Goal: Task Accomplishment & Management: Complete application form

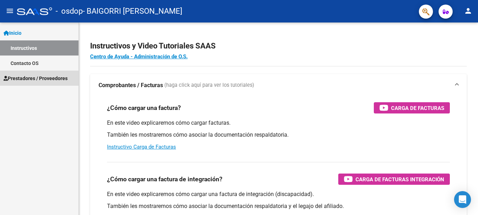
click at [37, 79] on span "Prestadores / Proveedores" at bounding box center [36, 79] width 64 height 8
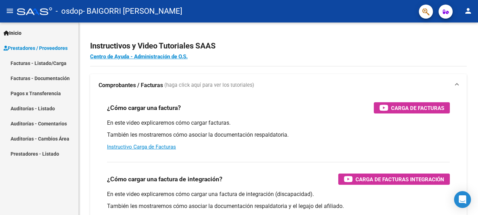
click at [42, 61] on link "Facturas - Listado/Carga" at bounding box center [39, 63] width 79 height 15
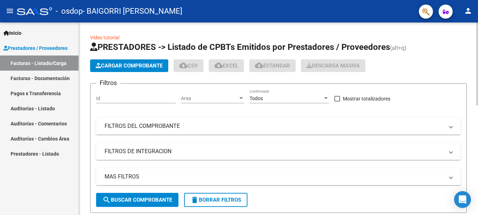
click at [111, 64] on span "Cargar Comprobante" at bounding box center [129, 66] width 67 height 6
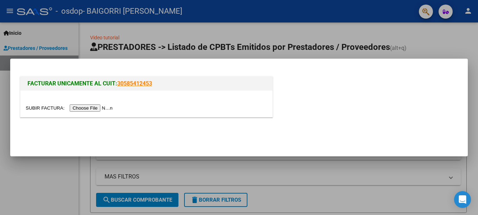
click at [87, 106] on input "file" at bounding box center [70, 108] width 89 height 7
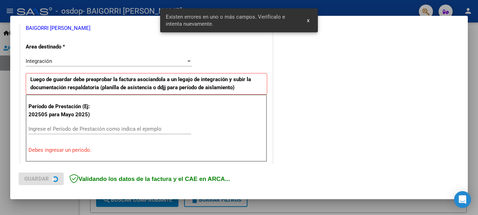
scroll to position [162, 0]
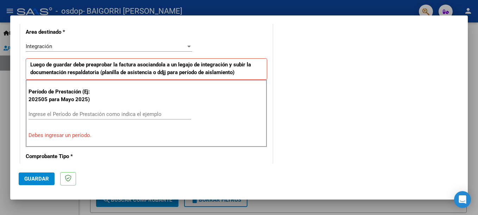
click at [59, 115] on input "Ingrese el Período de Prestación como indica el ejemplo" at bounding box center [110, 114] width 163 height 6
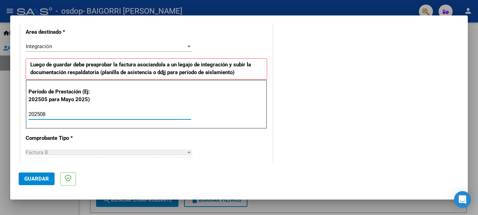
type input "202508"
click at [25, 180] on span "Guardar" at bounding box center [36, 179] width 25 height 6
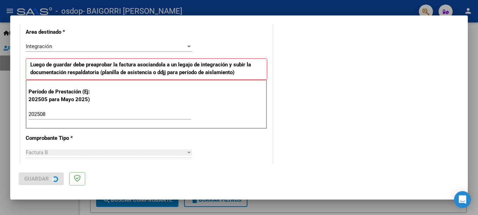
scroll to position [0, 0]
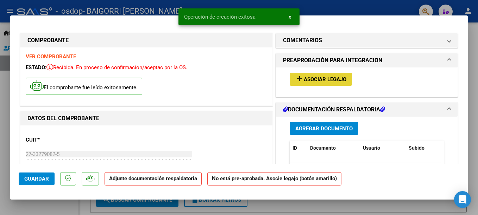
click at [306, 81] on span "Asociar Legajo" at bounding box center [325, 79] width 43 height 6
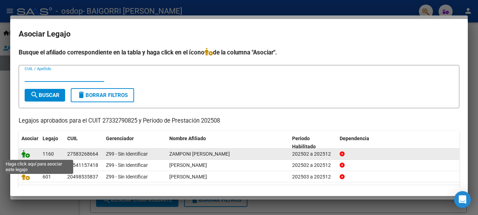
click at [27, 152] on icon at bounding box center [25, 154] width 8 height 8
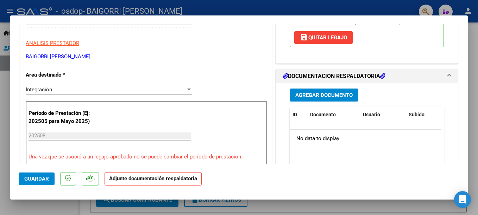
scroll to position [129, 0]
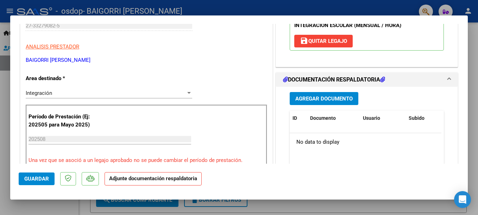
click at [343, 92] on div "Agregar Documento ID Documento Usuario Subido Acción No data to display 0 total…" at bounding box center [367, 157] width 165 height 140
click at [342, 96] on span "Agregar Documento" at bounding box center [323, 99] width 57 height 6
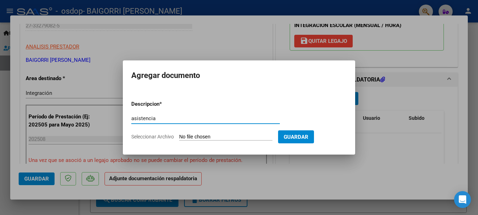
type input "asistencia"
click at [258, 137] on input "Seleccionar Archivo" at bounding box center [225, 137] width 93 height 7
type input "C:\fakepath\[PERSON_NAME] asistecia [DATE].pdf"
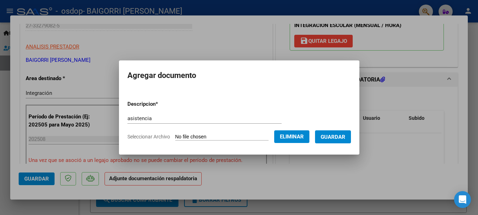
click at [334, 136] on span "Guardar" at bounding box center [333, 137] width 25 height 6
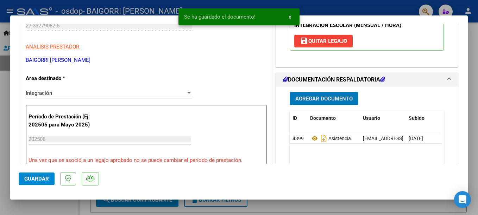
click at [311, 100] on span "Agregar Documento" at bounding box center [323, 99] width 57 height 6
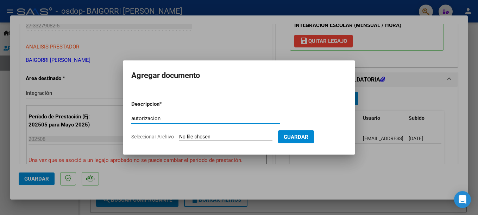
type input "autorizacion"
click at [203, 138] on input "Seleccionar Archivo" at bounding box center [225, 137] width 93 height 7
type input "C:\fakepath\Zamponi autorización 2025.pdf"
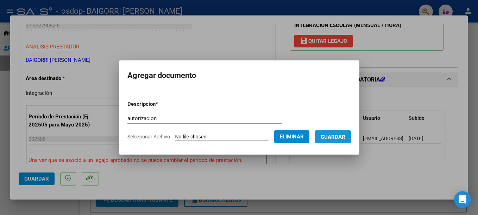
click at [334, 137] on span "Guardar" at bounding box center [333, 137] width 25 height 6
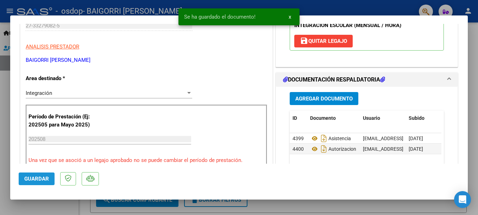
click at [32, 177] on span "Guardar" at bounding box center [36, 179] width 25 height 6
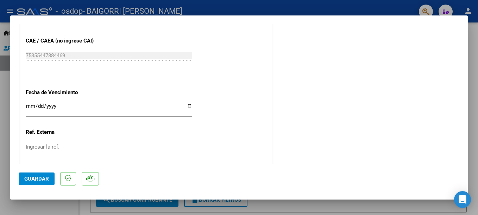
scroll to position [469, 0]
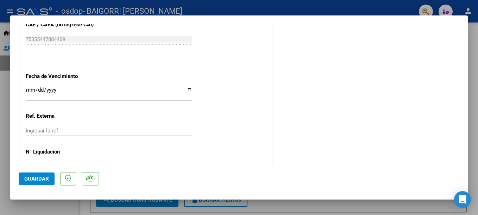
click at [184, 90] on input "Ingresar la fecha" at bounding box center [109, 92] width 167 height 11
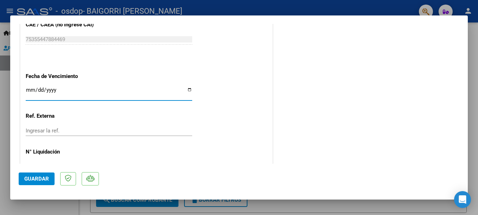
click at [189, 90] on input "Ingresar la fecha" at bounding box center [109, 92] width 167 height 11
type input "[DATE]"
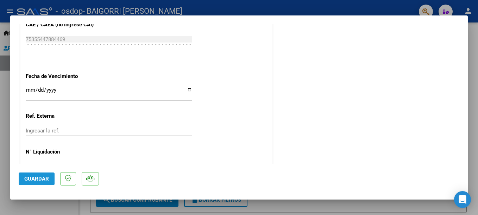
click at [47, 177] on span "Guardar" at bounding box center [36, 179] width 25 height 6
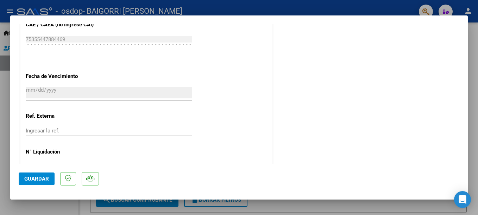
click at [307, 5] on div at bounding box center [239, 107] width 478 height 215
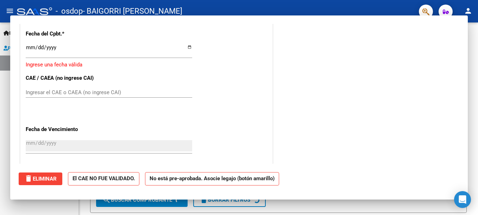
scroll to position [0, 0]
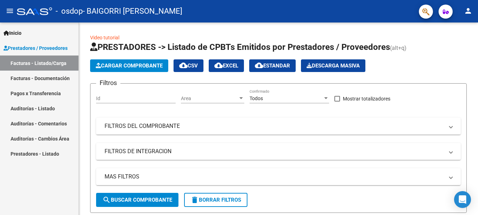
click at [60, 77] on link "Facturas - Documentación" at bounding box center [39, 78] width 79 height 15
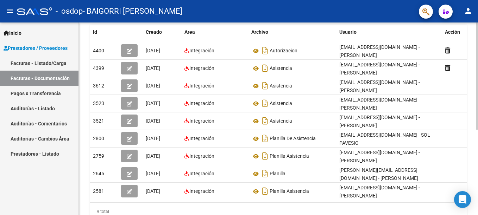
scroll to position [124, 0]
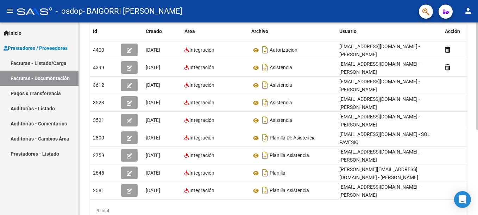
click at [478, 119] on html "menu - osdop - BAIGORRI MARIA DE LA PAZ person Inicio Instructivos Contacto OS …" at bounding box center [239, 107] width 478 height 215
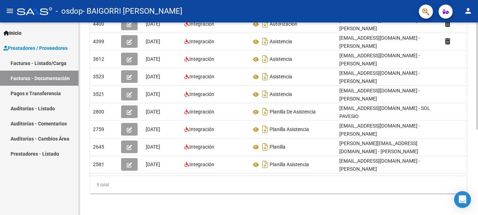
click at [478, 132] on html "menu - osdop - BAIGORRI MARIA DE LA PAZ person Inicio Instructivos Contacto OS …" at bounding box center [239, 107] width 478 height 215
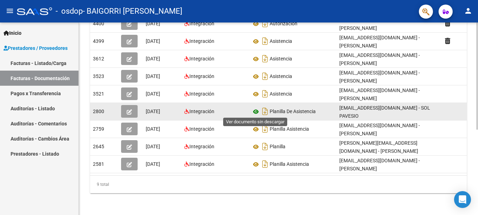
click at [257, 110] on icon at bounding box center [255, 112] width 9 height 8
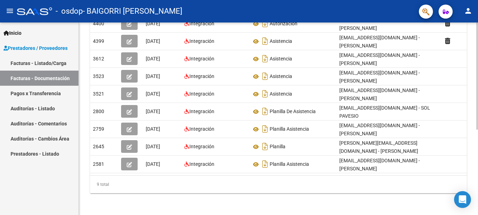
scroll to position [0, 0]
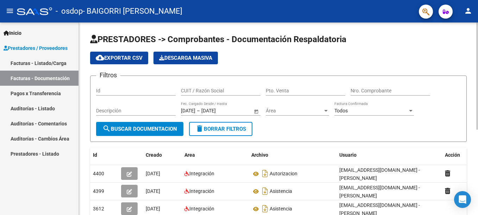
click at [478, 49] on html "menu - osdop - BAIGORRI MARIA DE LA PAZ person Inicio Instructivos Contacto OS …" at bounding box center [239, 107] width 478 height 215
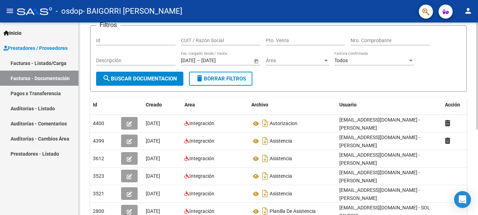
scroll to position [50, 0]
click at [470, 93] on div "PRESTADORES -> Comprobantes - Documentación Respaldatoria cloud_download Export…" at bounding box center [279, 145] width 401 height 344
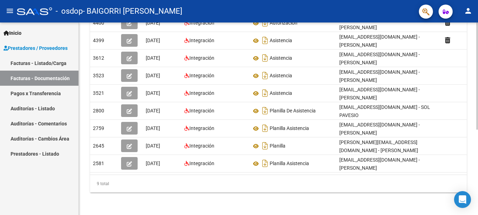
scroll to position [0, 0]
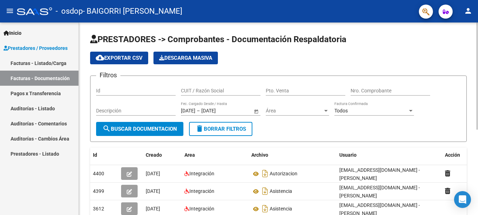
click at [459, 0] on html "menu - osdop - BAIGORRI MARIA DE LA PAZ person Inicio Instructivos Contacto OS …" at bounding box center [239, 107] width 478 height 215
